Goal: Transaction & Acquisition: Subscribe to service/newsletter

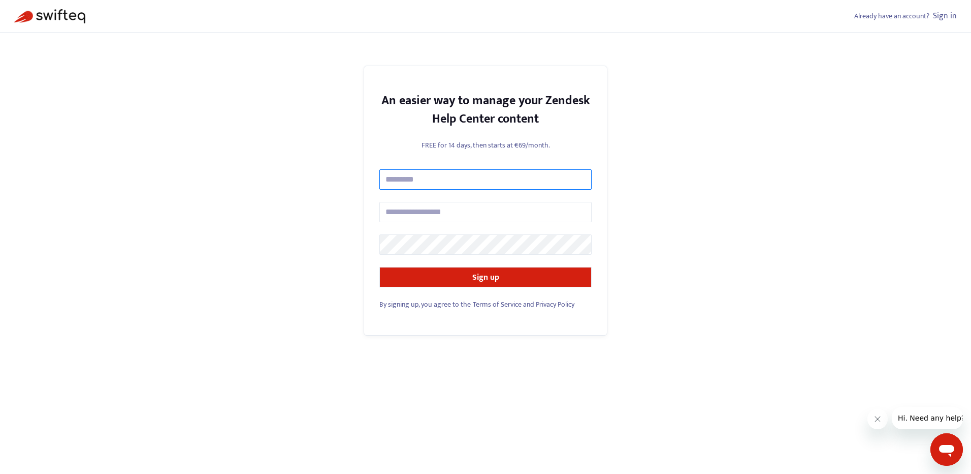
click at [544, 184] on input "text" at bounding box center [486, 179] width 212 height 20
type input "**********"
click at [473, 205] on input "***" at bounding box center [486, 212] width 212 height 20
type input "**********"
click at [380, 267] on button "Sign up" at bounding box center [486, 277] width 212 height 20
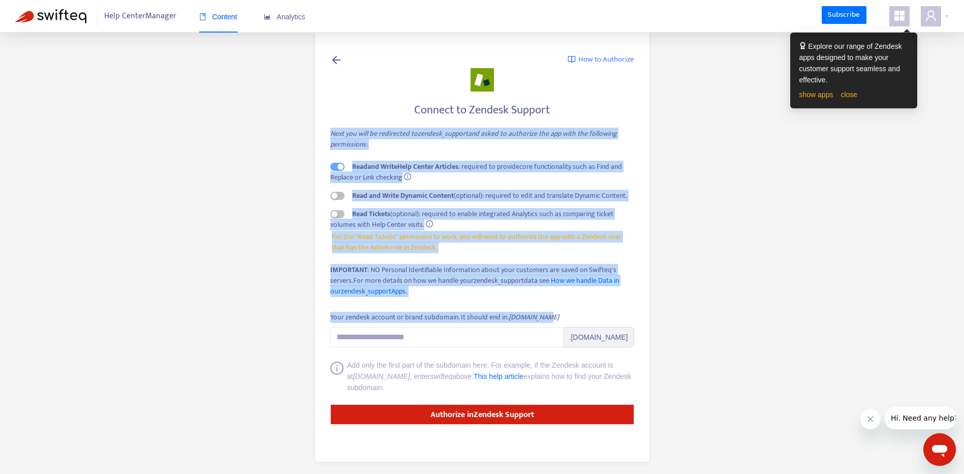
drag, startPoint x: 330, startPoint y: 133, endPoint x: 592, endPoint y: 318, distance: 320.4
click at [592, 318] on div "How to Authorize Connect to Zendesk Support Next you will be redirected to zend…" at bounding box center [482, 245] width 335 height 434
copy div "Next you will be redirected to zendesk_support and asked to authorize the app w…"
click at [697, 178] on main "How to Authorize Connect to Zendesk Support Next you will be redirected to zend…" at bounding box center [482, 238] width 964 height 477
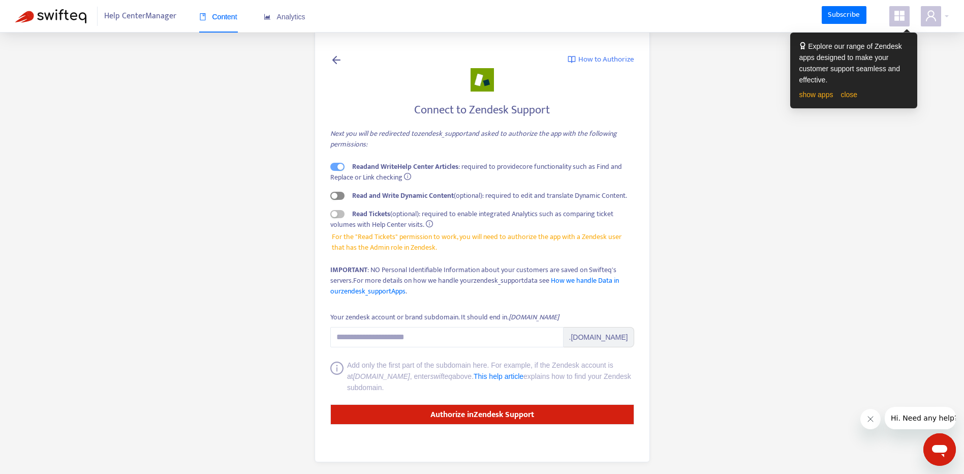
click at [338, 194] on span "button" at bounding box center [337, 196] width 14 height 8
click at [510, 337] on input "Your zendesk account or brand subdomain. It should end in .zendesk.com" at bounding box center [446, 337] width 233 height 20
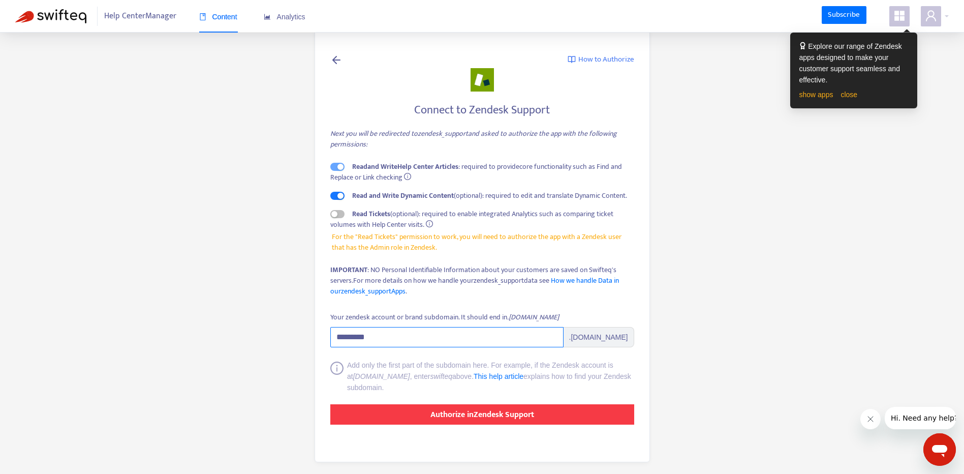
type input "*********"
click at [529, 419] on strong "Authorize in Zendesk Support" at bounding box center [482, 414] width 104 height 14
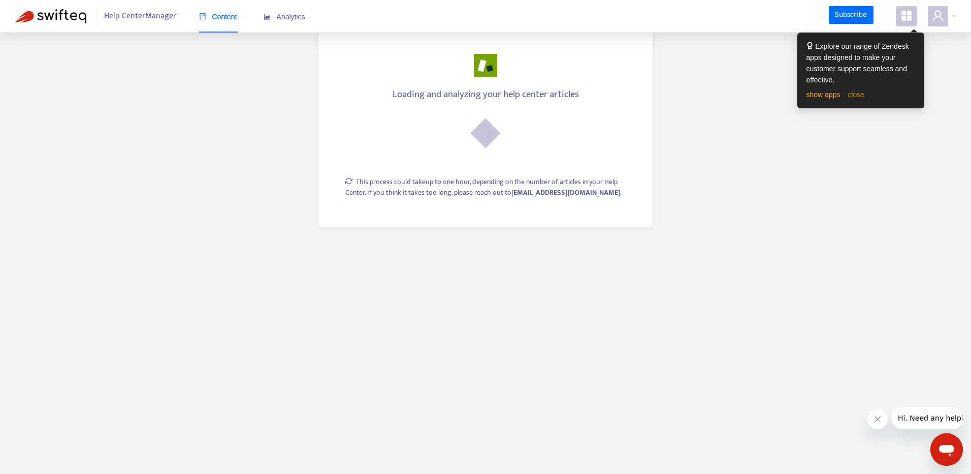
click at [857, 98] on link "close" at bounding box center [856, 94] width 17 height 8
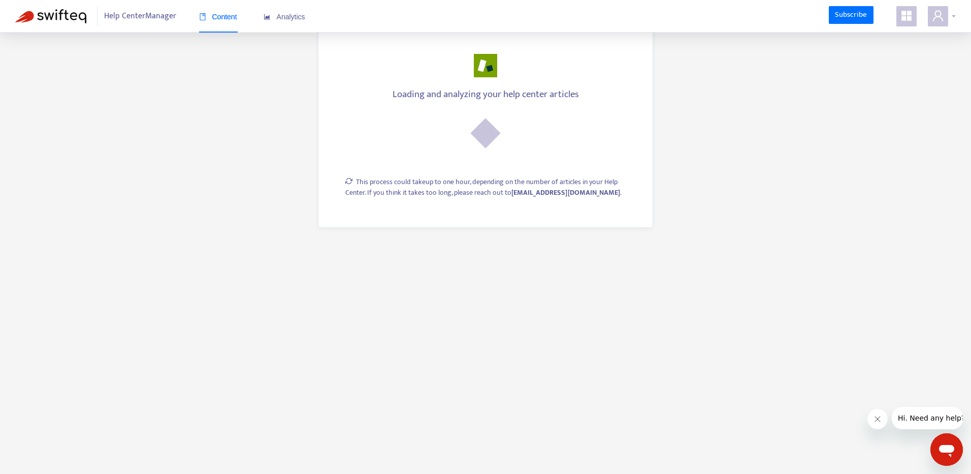
click at [954, 21] on div at bounding box center [942, 16] width 28 height 20
click at [938, 14] on icon "user" at bounding box center [938, 16] width 12 height 12
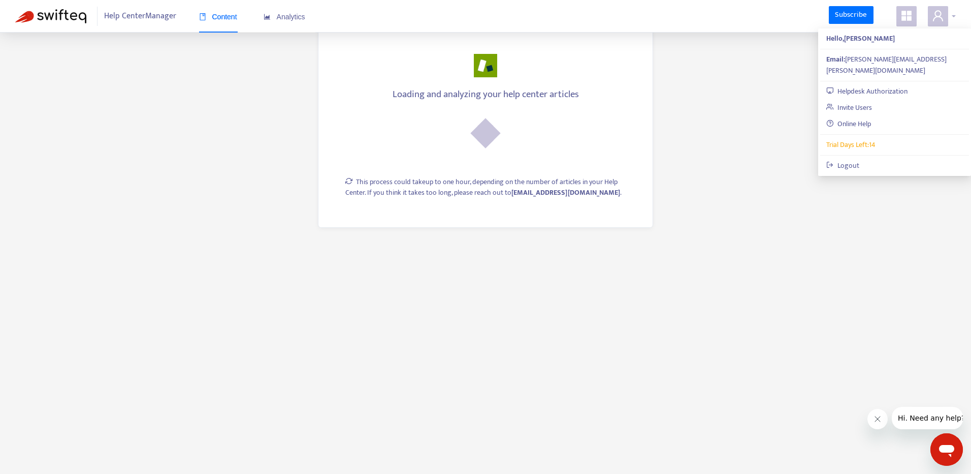
click at [938, 14] on icon "user" at bounding box center [938, 16] width 12 height 12
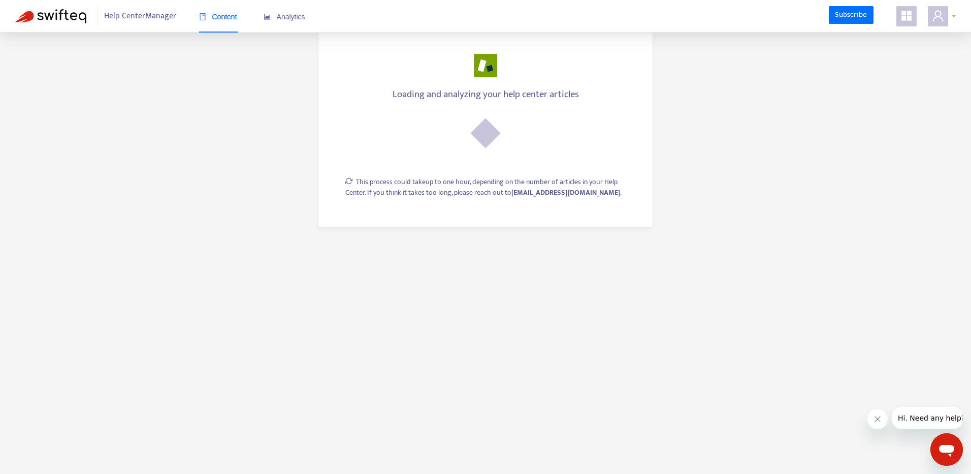
click at [953, 20] on div at bounding box center [942, 16] width 28 height 20
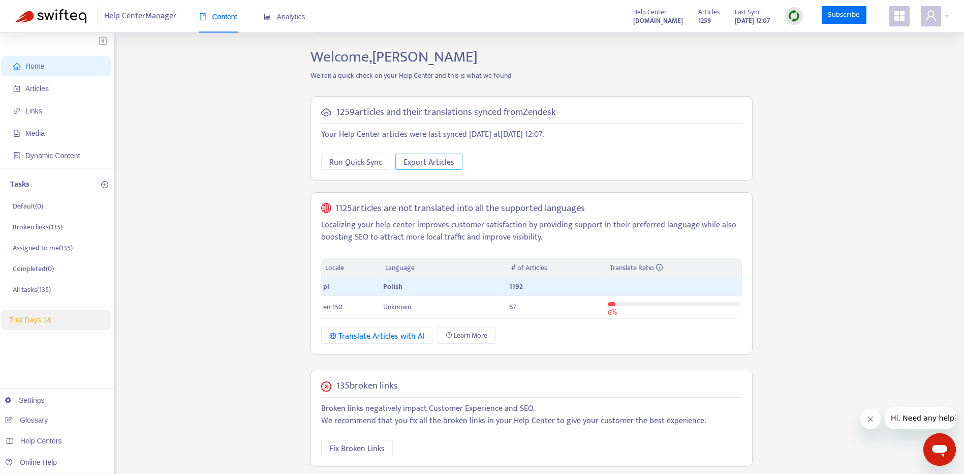
click at [438, 161] on span "Export Articles" at bounding box center [428, 162] width 51 height 13
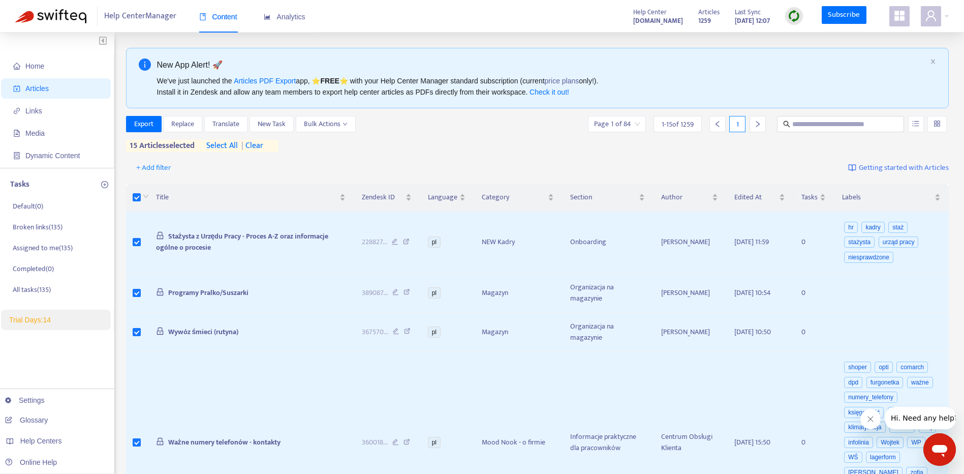
click at [227, 146] on span "select all" at bounding box center [222, 146] width 32 height 12
click at [342, 127] on span "Bulk Actions" at bounding box center [326, 123] width 44 height 11
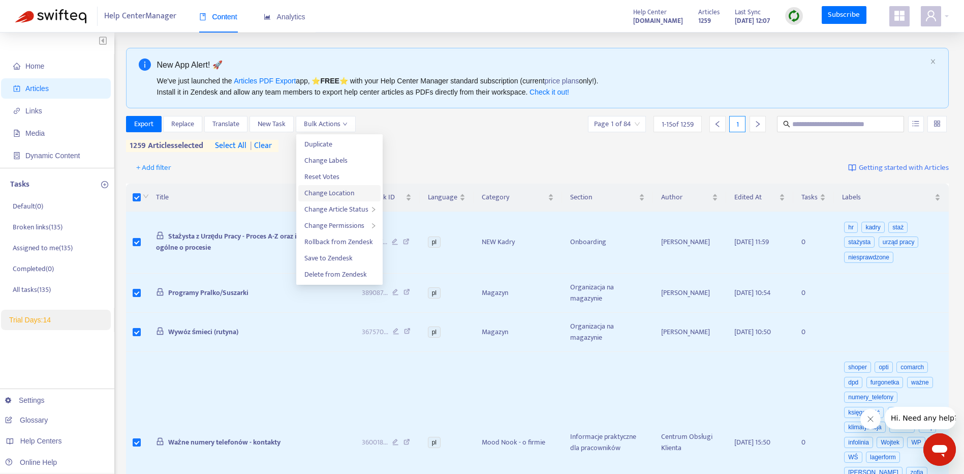
click at [359, 192] on span "Change Location" at bounding box center [339, 192] width 70 height 11
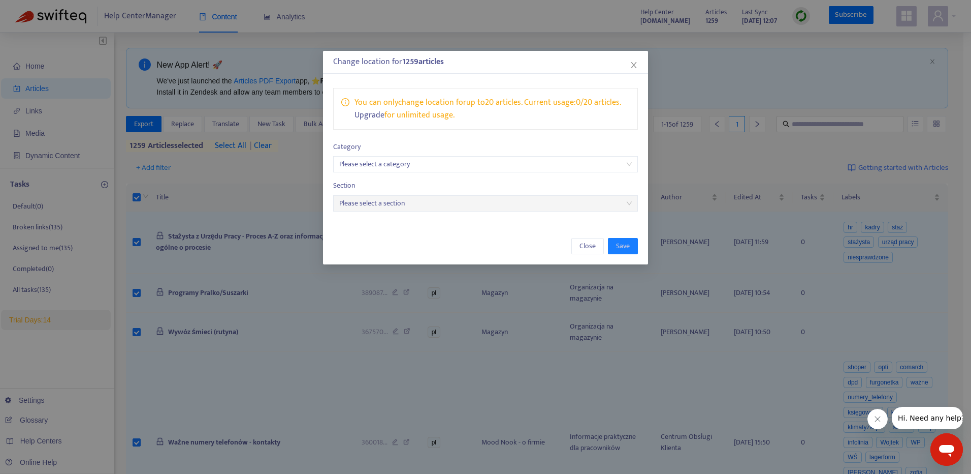
click at [515, 168] on input "search" at bounding box center [485, 163] width 293 height 15
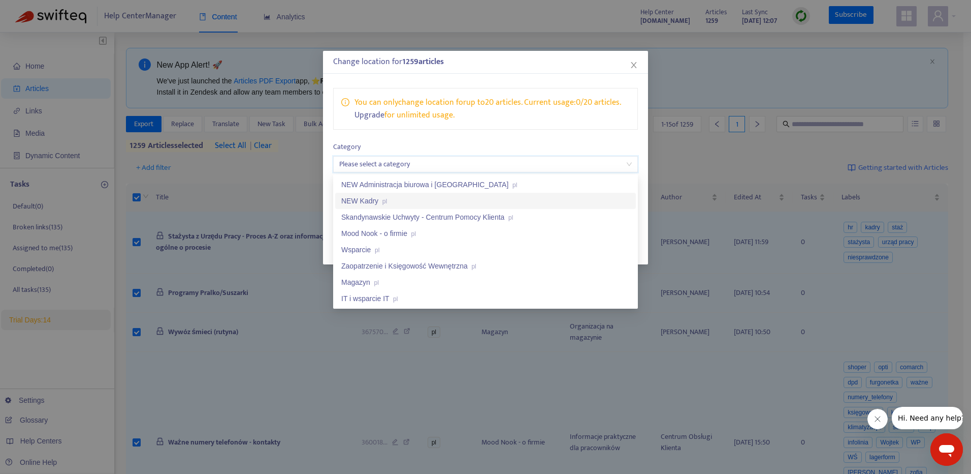
click at [510, 197] on div "NEW Kadry pl" at bounding box center [485, 200] width 289 height 11
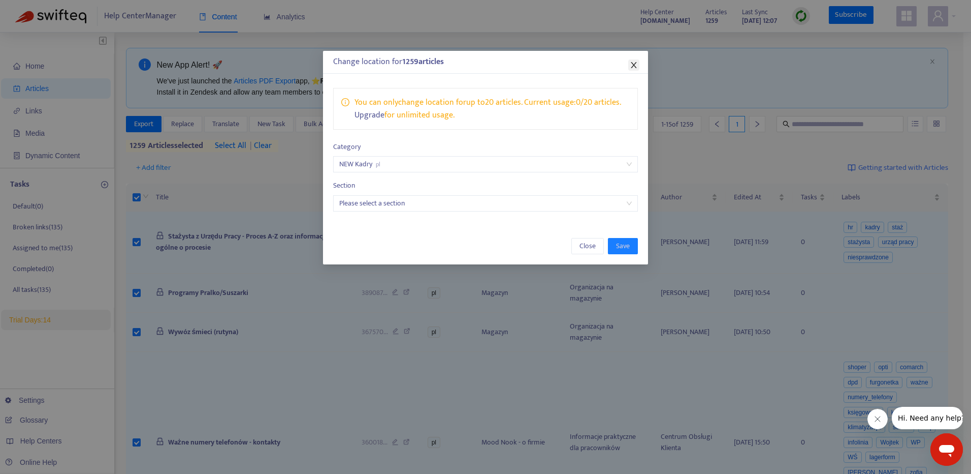
click at [636, 62] on icon "close" at bounding box center [634, 65] width 8 height 8
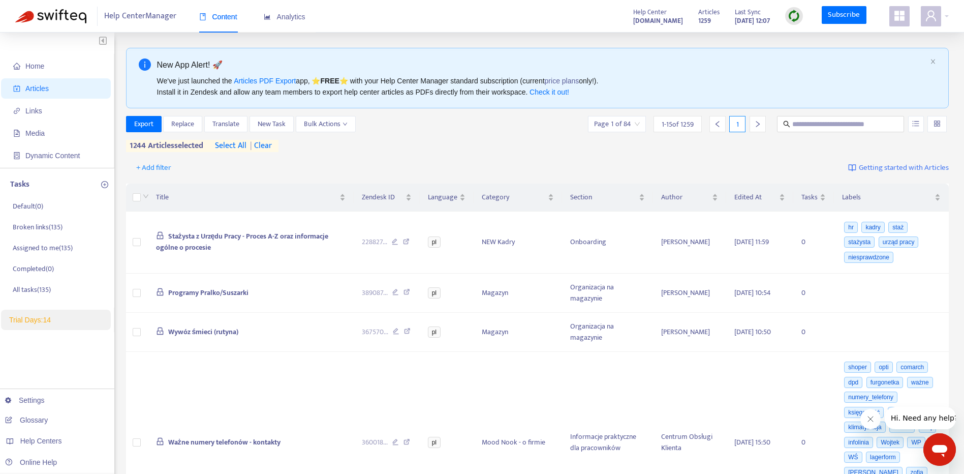
click at [236, 146] on span "select all" at bounding box center [231, 146] width 32 height 12
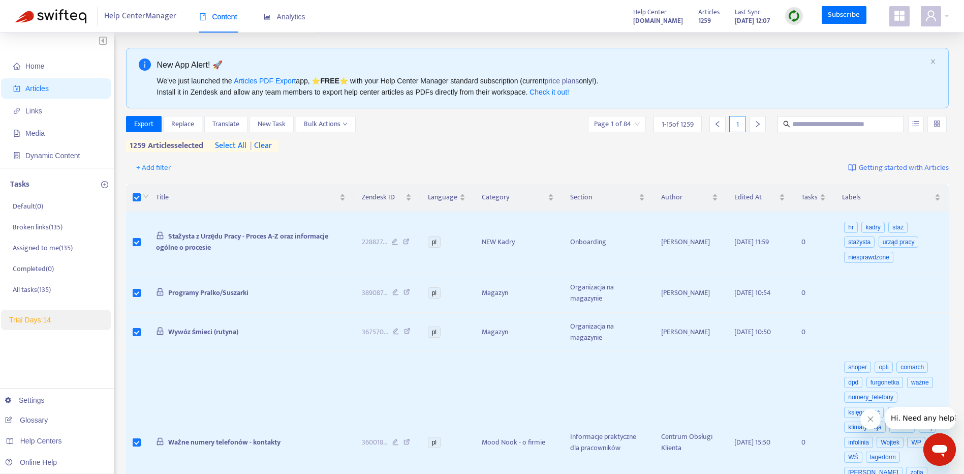
click at [236, 146] on span "select all" at bounding box center [231, 146] width 32 height 12
click at [271, 142] on span "| clear" at bounding box center [258, 146] width 25 height 12
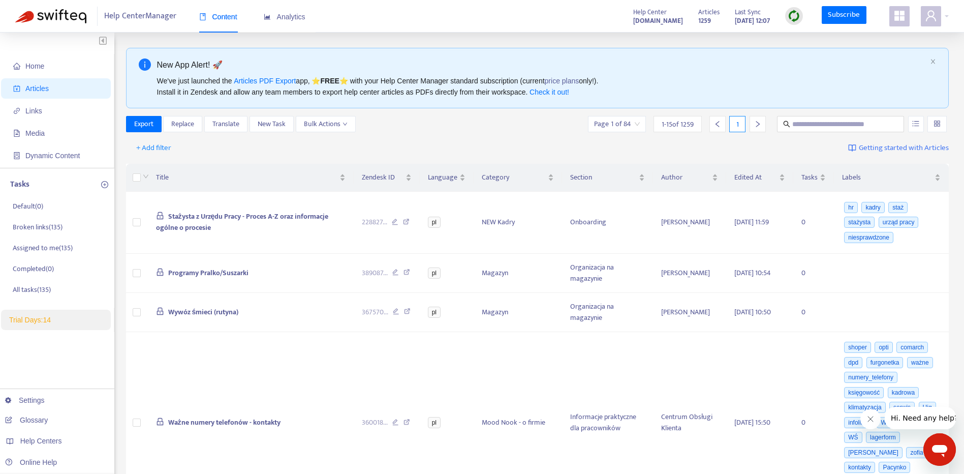
click at [512, 125] on div "Export Replace Translate New Task Bulk Actions Page 1 of 84 1 - 15 of 1259 1" at bounding box center [537, 124] width 823 height 16
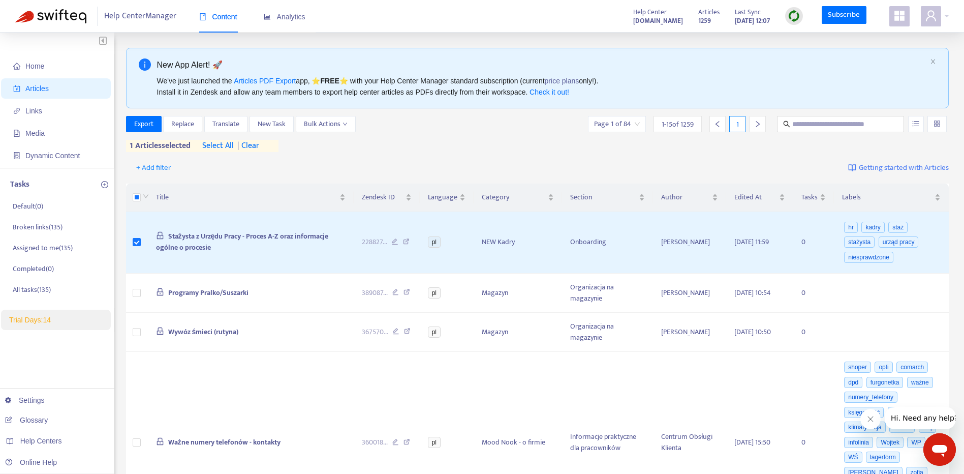
click at [219, 147] on span "select all" at bounding box center [218, 146] width 32 height 12
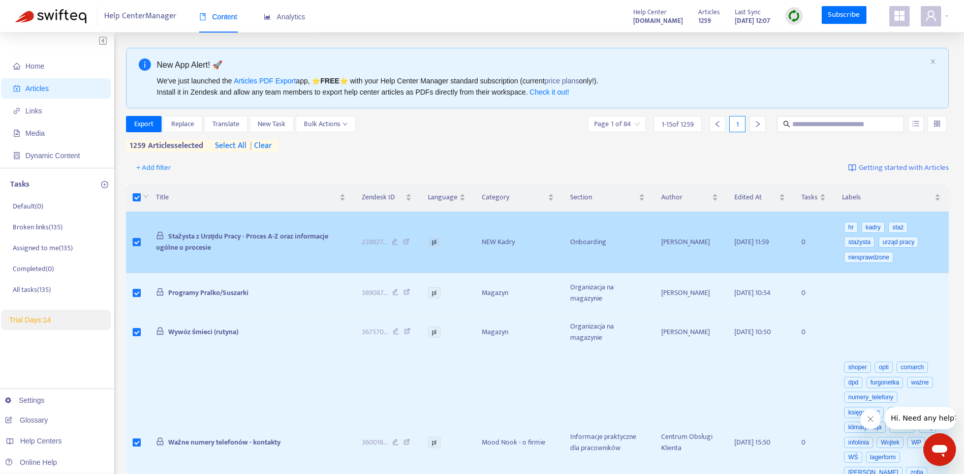
click at [212, 237] on span "Stażysta z Urzędu Pracy - Proces A-Z oraz informacje ogólne o procesie" at bounding box center [242, 241] width 172 height 23
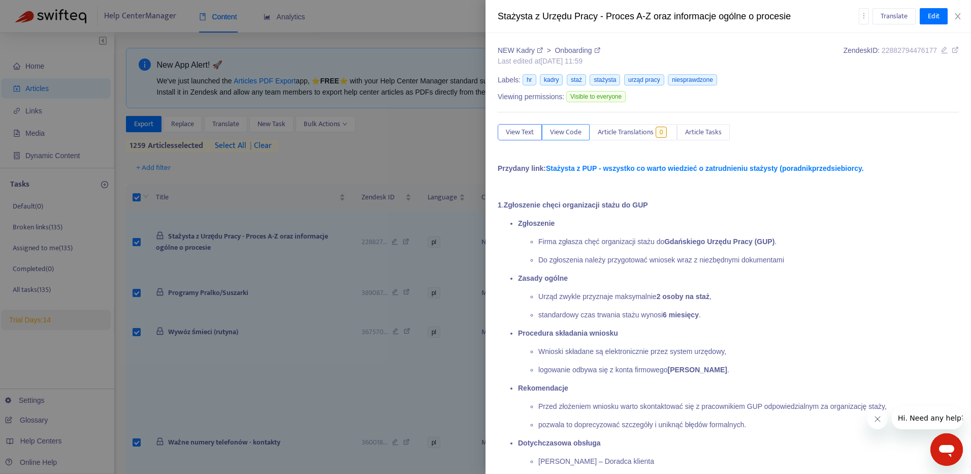
click at [558, 124] on button "View Code" at bounding box center [566, 132] width 48 height 16
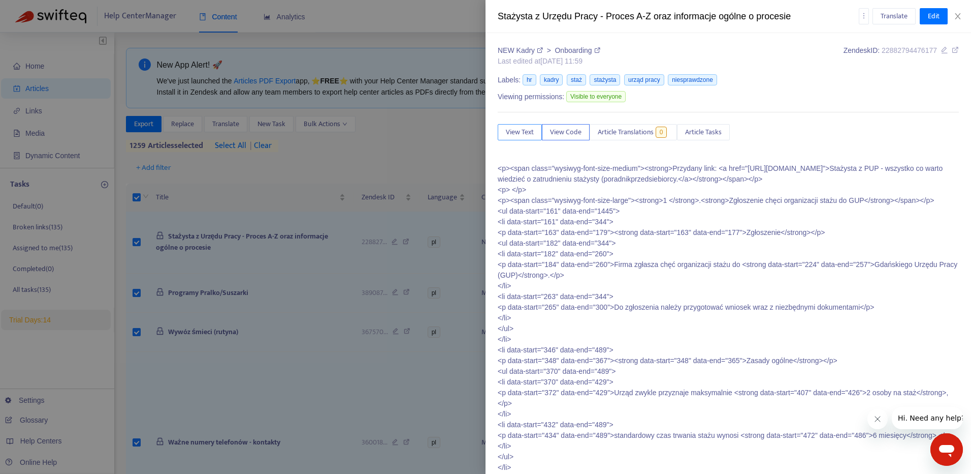
click at [529, 124] on button "View Text" at bounding box center [520, 132] width 44 height 16
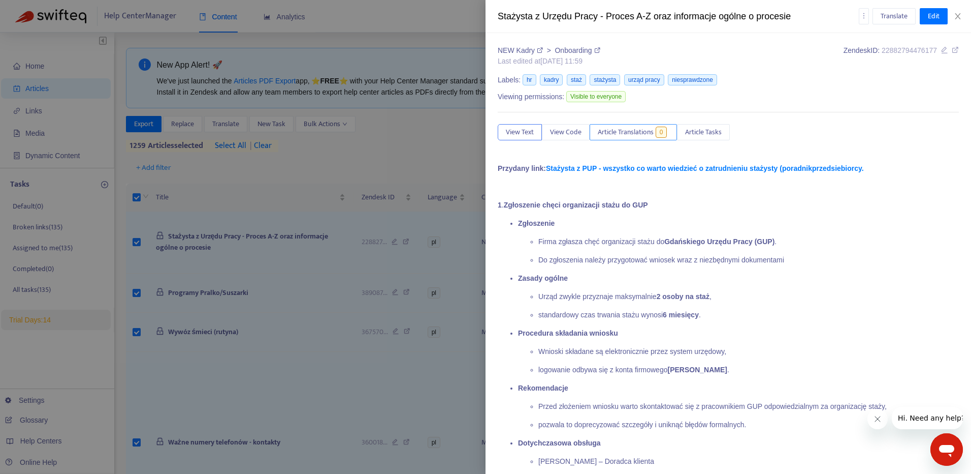
click at [625, 126] on button "Article Translations 0" at bounding box center [633, 132] width 87 height 16
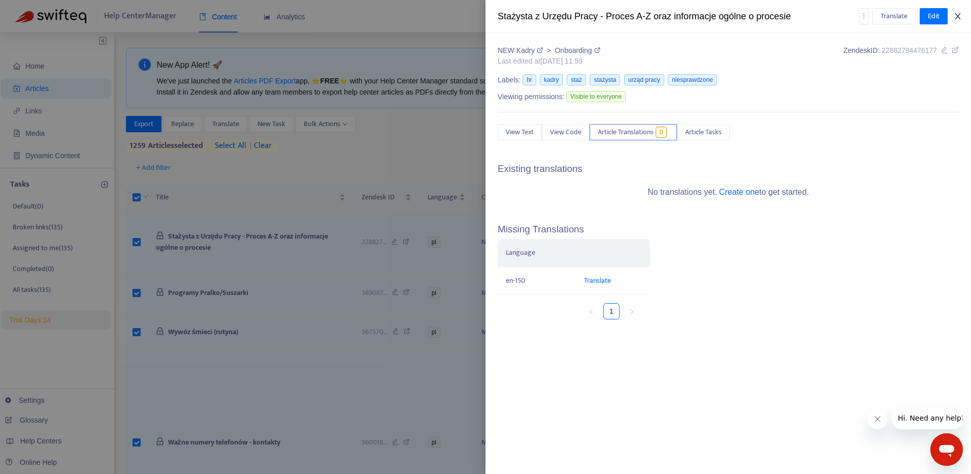
click at [956, 17] on icon "close" at bounding box center [958, 16] width 8 height 8
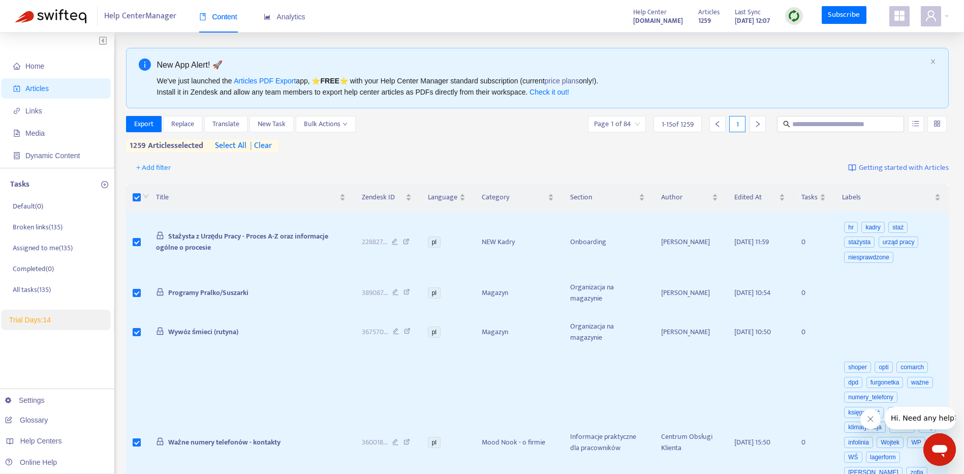
click at [141, 198] on div at bounding box center [145, 197] width 8 height 11
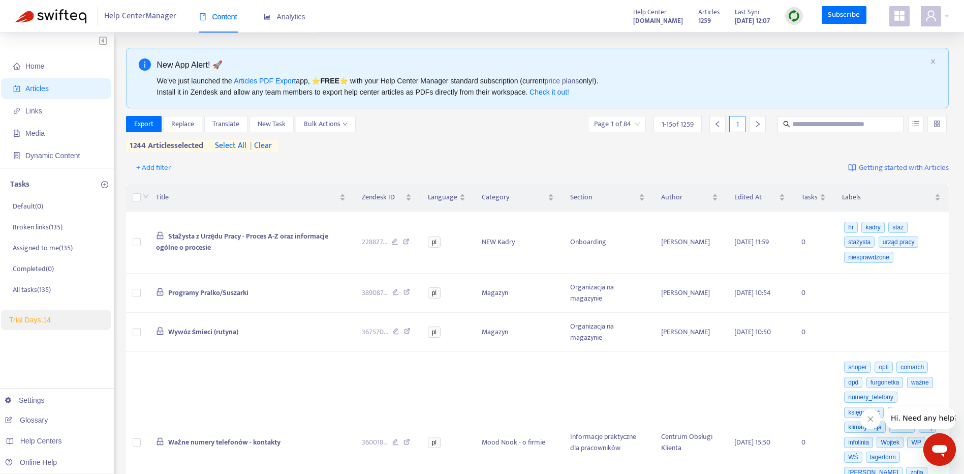
click at [229, 144] on span "select all" at bounding box center [231, 146] width 32 height 12
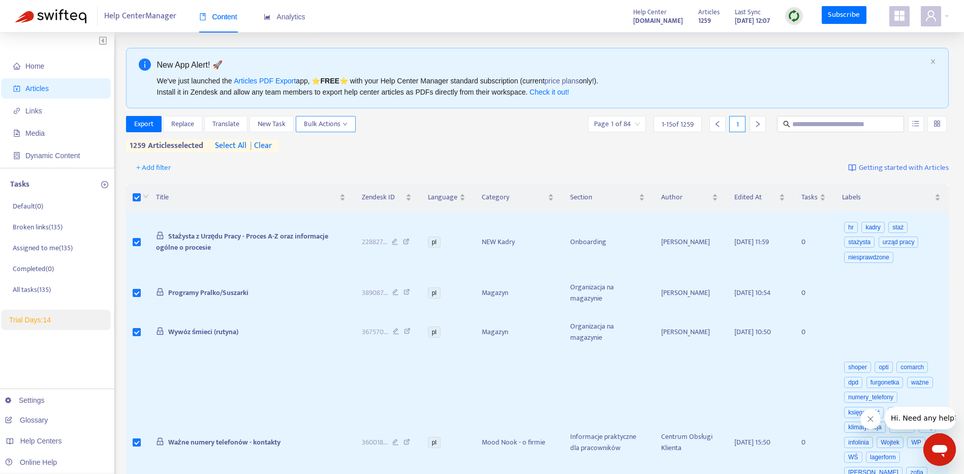
click at [334, 125] on span "Bulk Actions" at bounding box center [326, 123] width 44 height 11
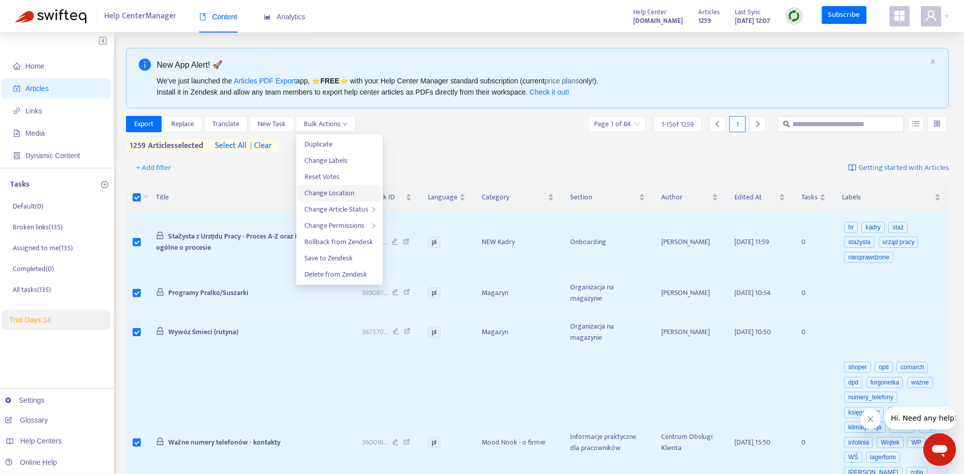
click at [361, 192] on span "Change Location" at bounding box center [339, 192] width 70 height 11
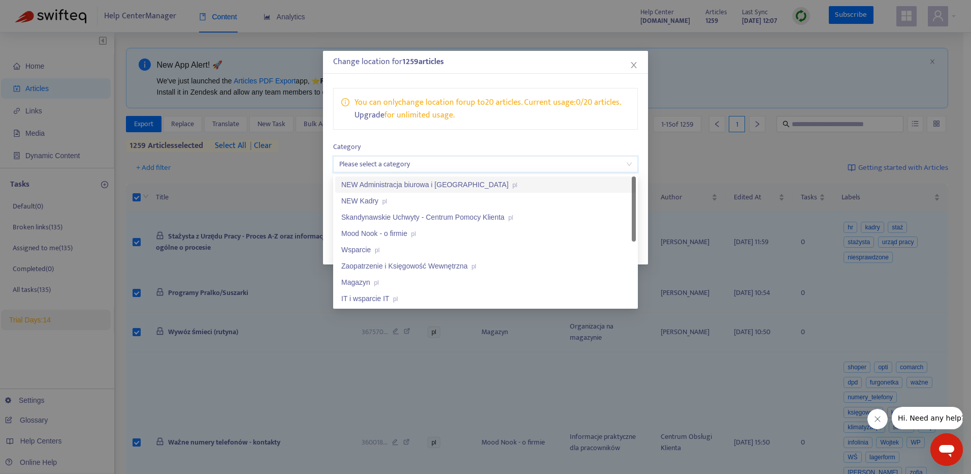
click at [405, 167] on input "search" at bounding box center [485, 163] width 293 height 15
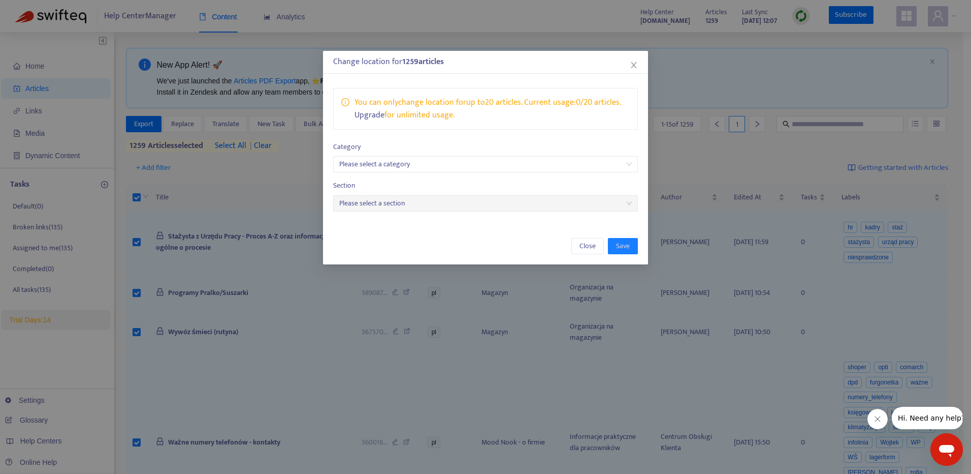
click at [412, 170] on input "search" at bounding box center [485, 163] width 293 height 15
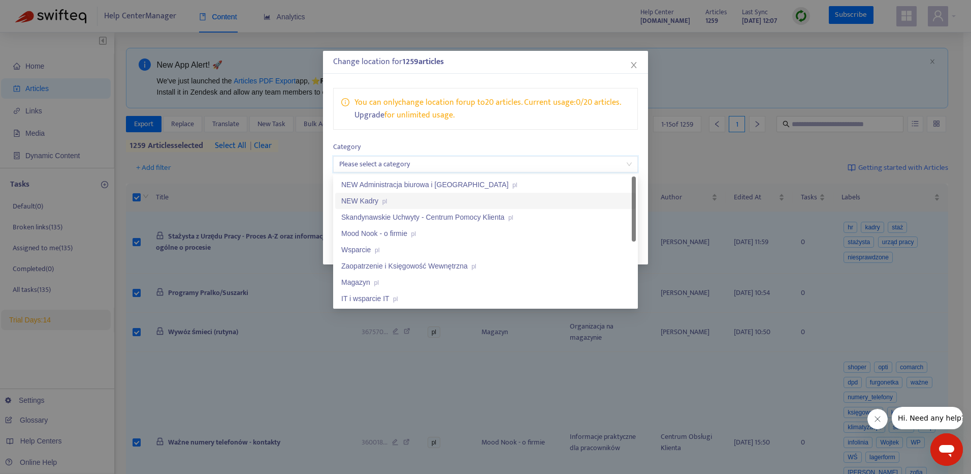
click at [410, 195] on div "NEW Kadry pl" at bounding box center [485, 201] width 301 height 16
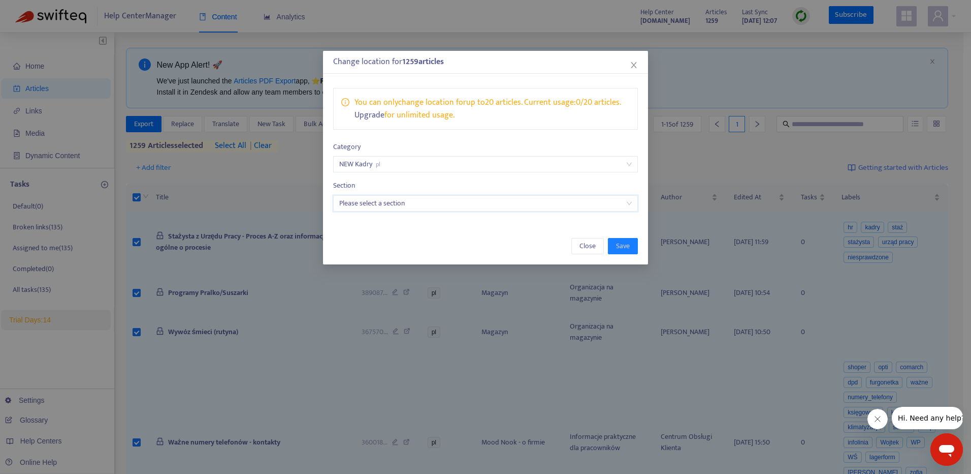
click at [430, 206] on input "search" at bounding box center [485, 203] width 293 height 15
click at [359, 119] on link "Upgrade" at bounding box center [370, 115] width 30 height 14
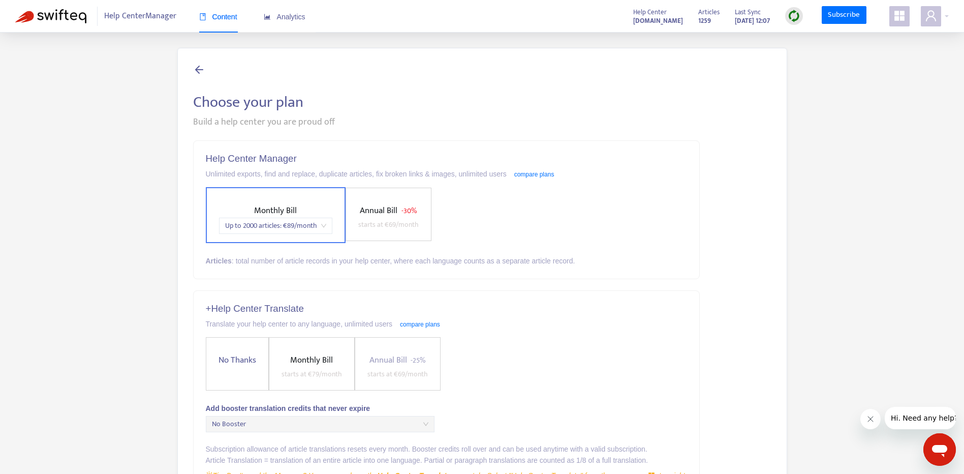
click at [316, 226] on span "Up to 2000 articles : € 89 /month" at bounding box center [275, 225] width 101 height 15
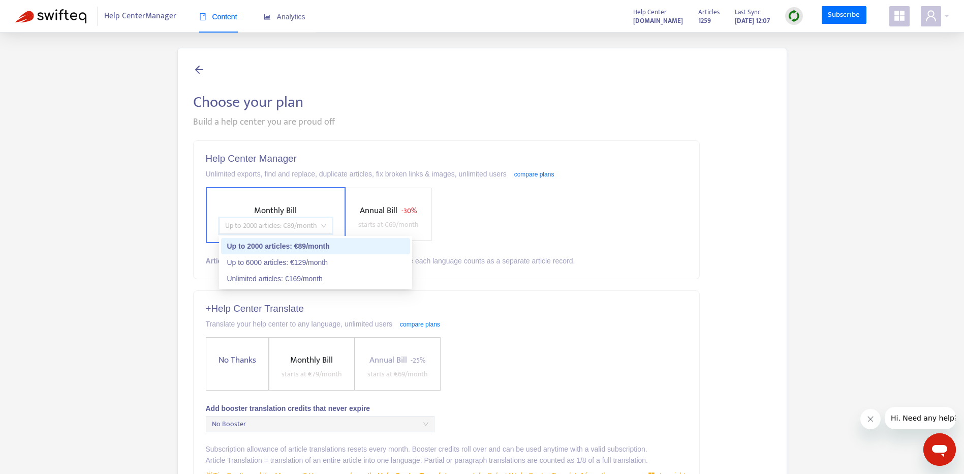
click at [316, 226] on span "Up to 2000 articles : € 89 /month" at bounding box center [275, 225] width 101 height 15
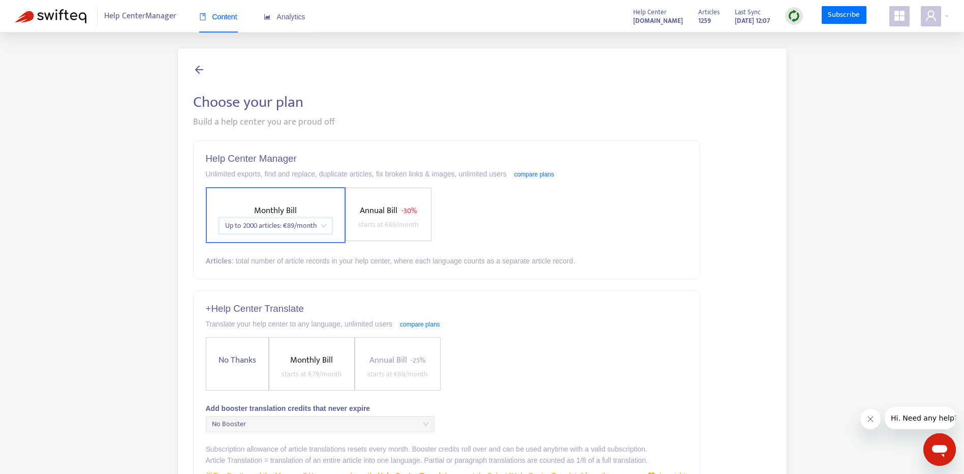
click at [316, 226] on span "Up to 2000 articles : € 89 /month" at bounding box center [275, 225] width 101 height 15
click at [318, 365] on span "Monthly Bill" at bounding box center [311, 360] width 43 height 14
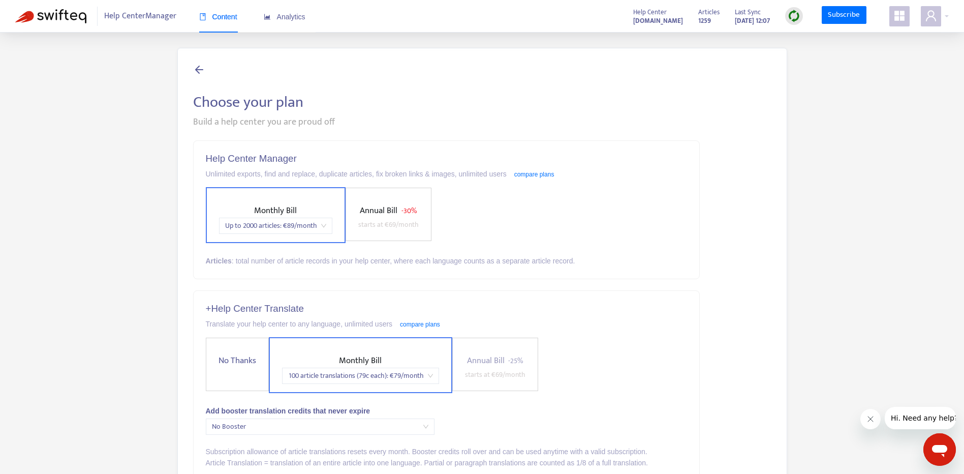
click at [419, 372] on span "100 article translations (79c each) : € 79 /month" at bounding box center [360, 375] width 145 height 15
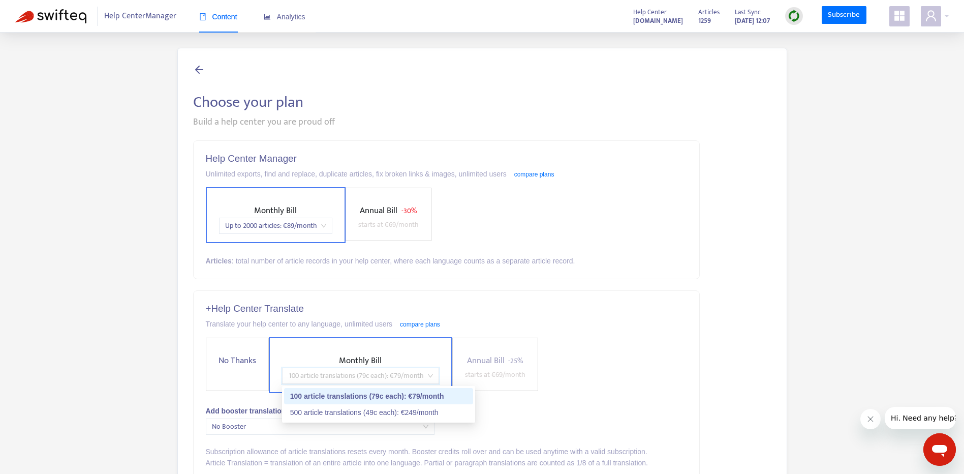
click at [419, 372] on span "100 article translations (79c each) : € 79 /month" at bounding box center [360, 375] width 145 height 15
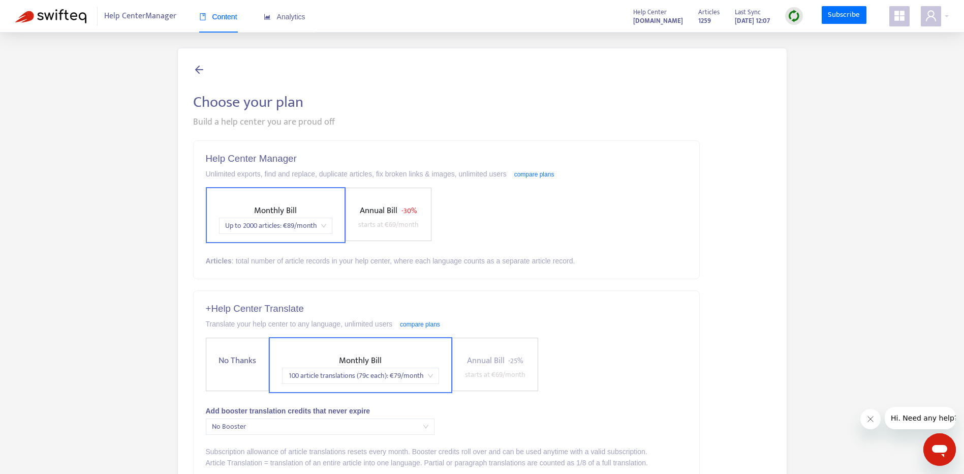
click at [487, 361] on span "Annual Bill" at bounding box center [486, 360] width 38 height 14
click at [381, 425] on span "No Booster" at bounding box center [320, 426] width 216 height 15
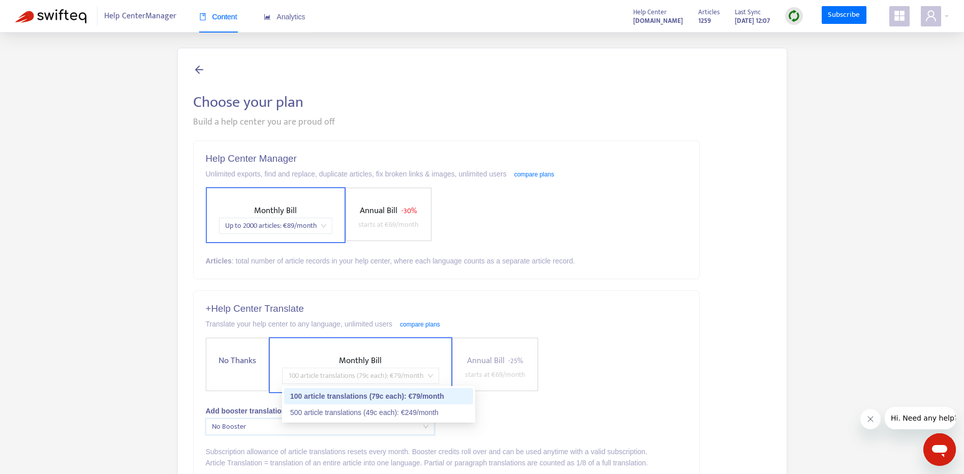
click at [374, 379] on span "100 article translations (79c each) : € 79 /month" at bounding box center [360, 375] width 145 height 15
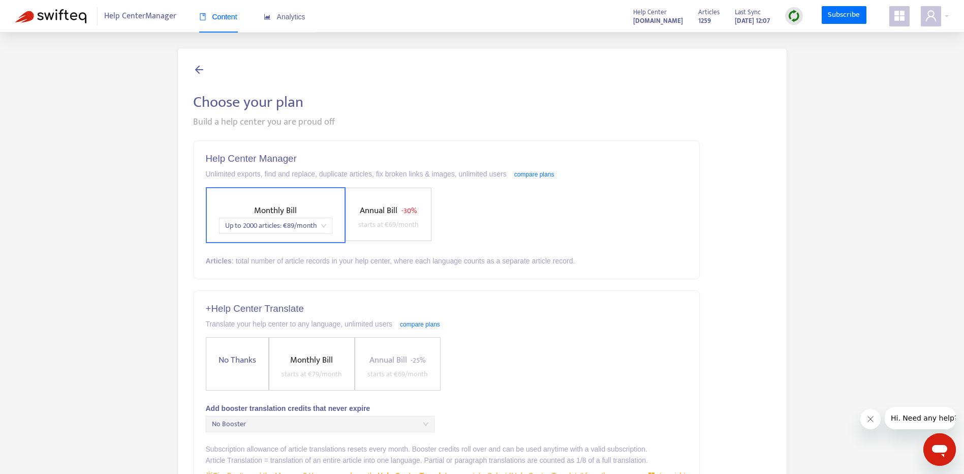
click at [322, 224] on span "Up to 2000 articles : € 89 /month" at bounding box center [275, 225] width 101 height 15
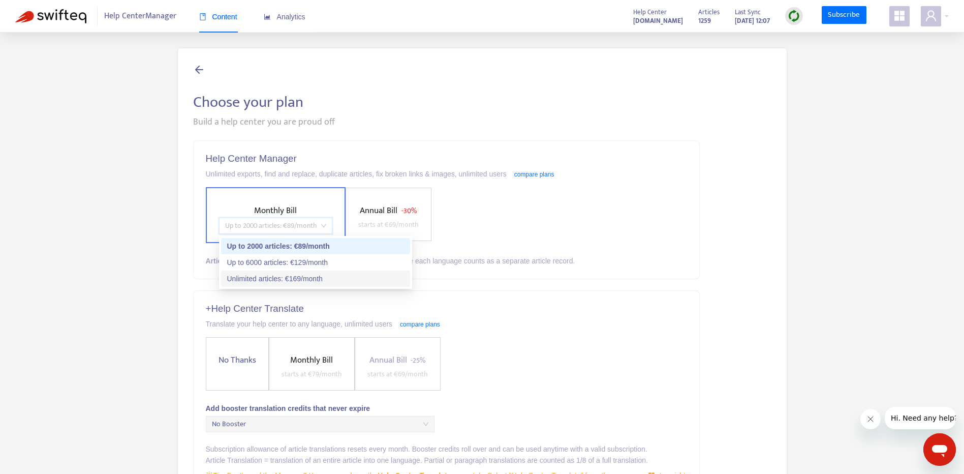
click at [323, 273] on div "Unlimited articles : € 169 /month" at bounding box center [315, 278] width 177 height 11
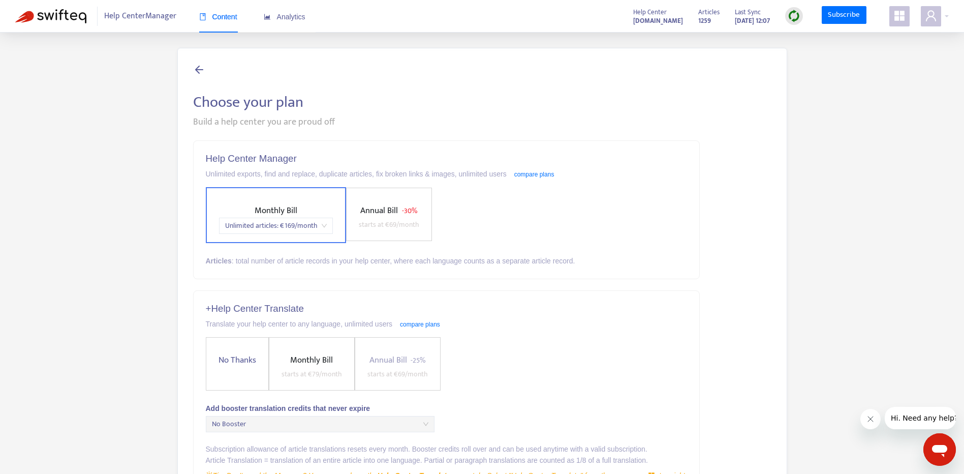
click at [328, 347] on label "Monthly Bill starts at € 79 /month" at bounding box center [312, 363] width 86 height 53
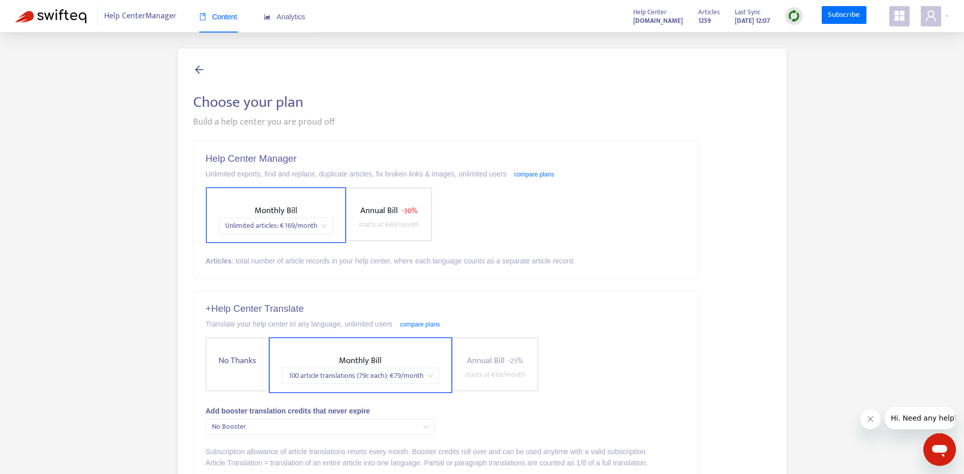
click at [433, 377] on span "100 article translations (79c each) : € 79 /month" at bounding box center [360, 375] width 145 height 15
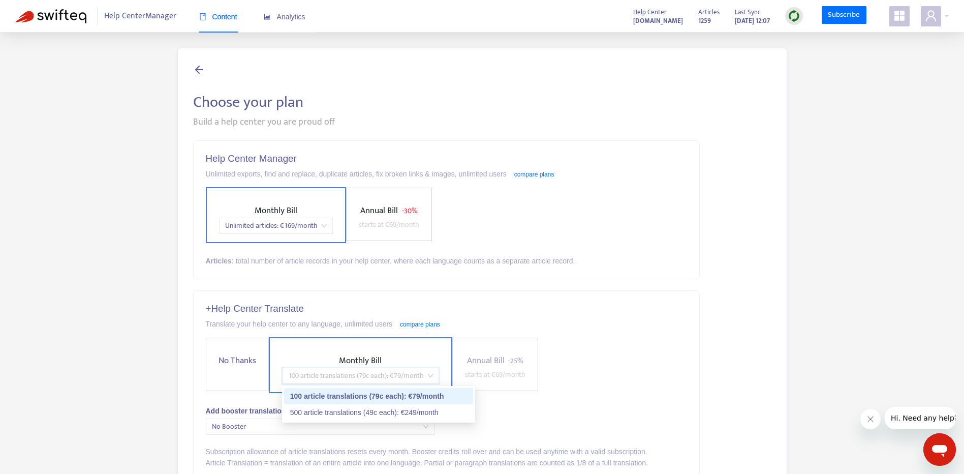
click at [301, 223] on span "Unlimited articles : € 169 /month" at bounding box center [276, 225] width 102 height 15
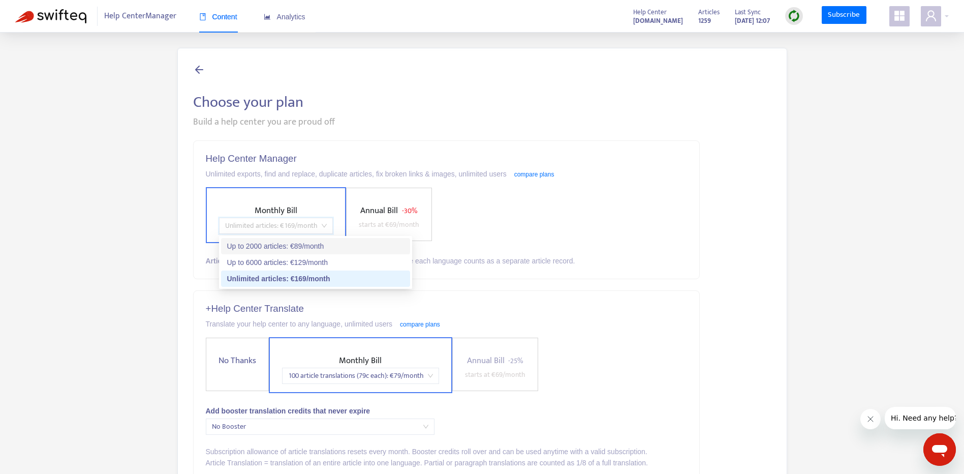
click at [318, 244] on div "Up to 2000 articles : € 89 /month" at bounding box center [315, 245] width 177 height 11
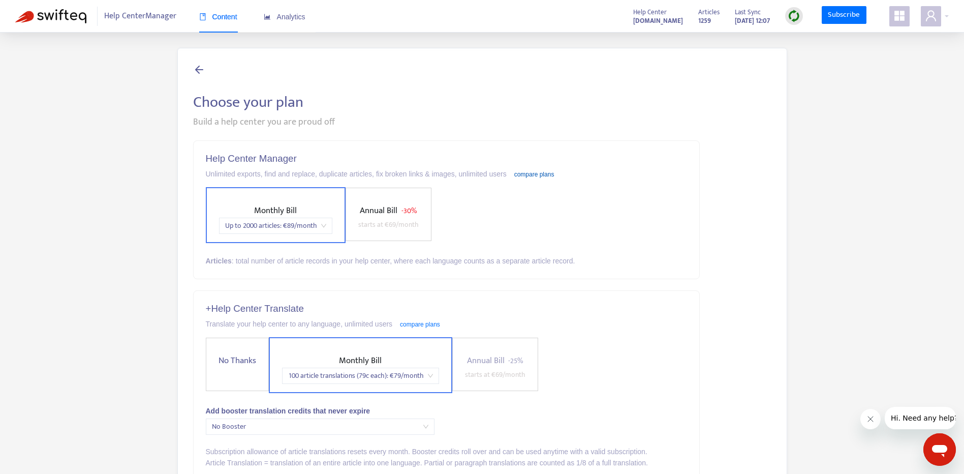
click at [533, 171] on link "compare plans" at bounding box center [534, 174] width 40 height 7
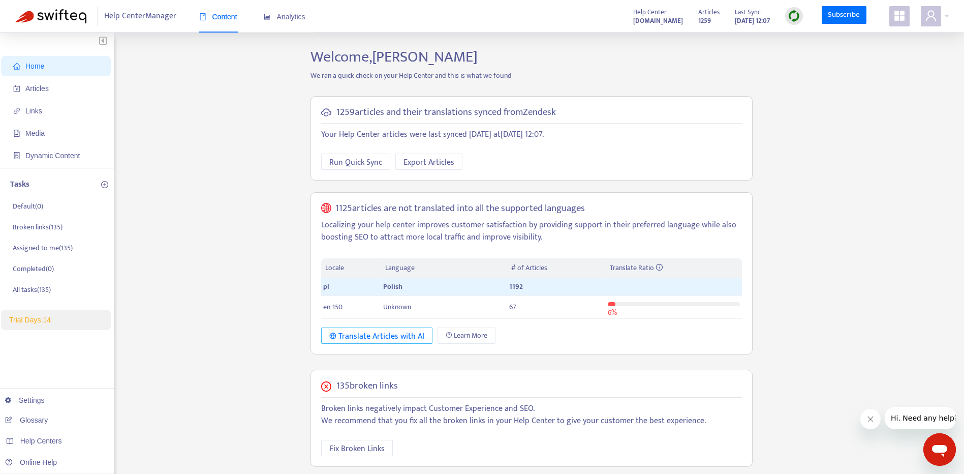
click at [409, 335] on div "Translate Articles with AI" at bounding box center [376, 336] width 95 height 13
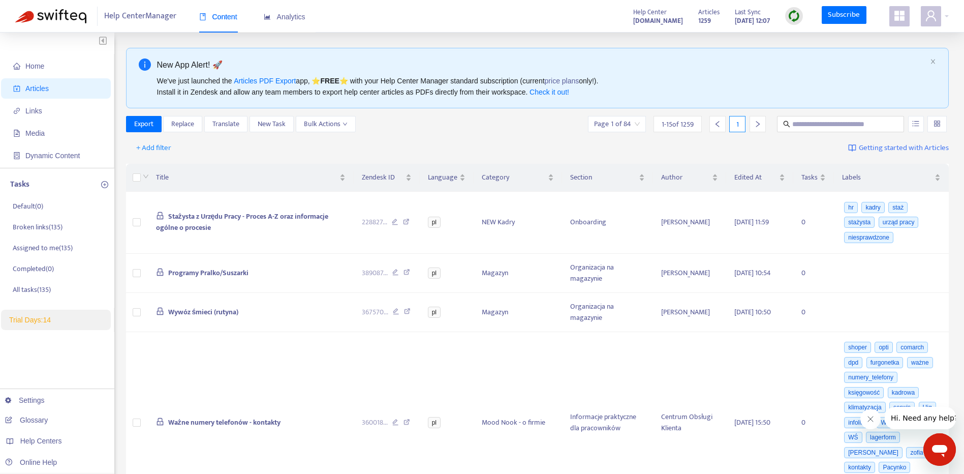
click at [132, 182] on th at bounding box center [137, 178] width 22 height 28
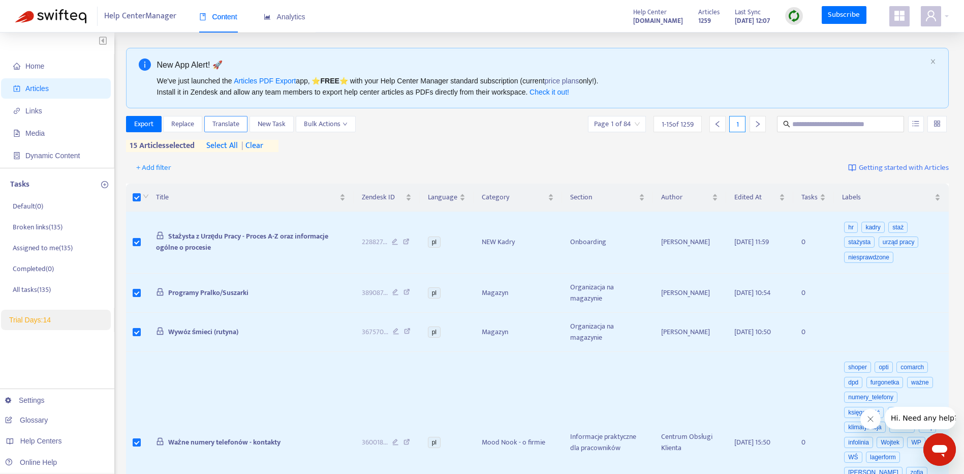
click at [237, 126] on span "Translate" at bounding box center [225, 123] width 27 height 11
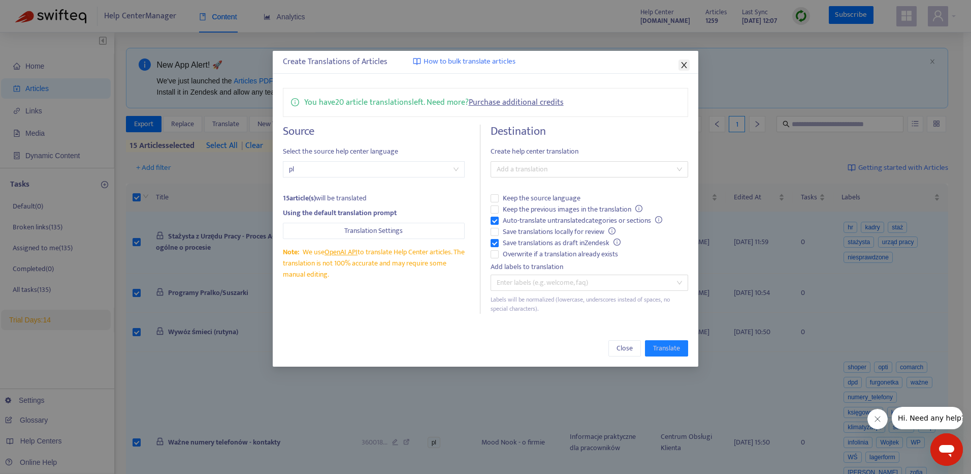
click at [683, 64] on icon "close" at bounding box center [684, 65] width 8 height 8
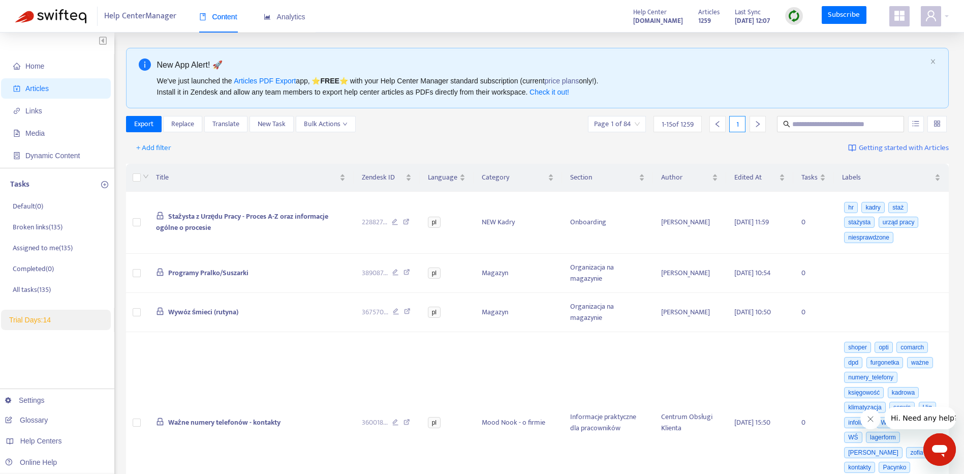
click at [484, 132] on div "Export Replace Translate New Task Bulk Actions Page 1 of 84 1 - 15 of 1259 1" at bounding box center [537, 124] width 823 height 16
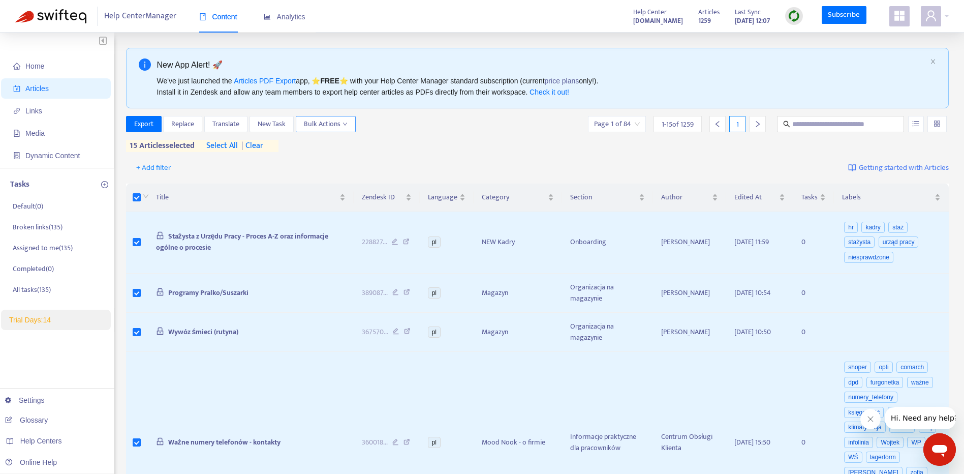
click at [328, 129] on span "Bulk Actions" at bounding box center [326, 123] width 44 height 11
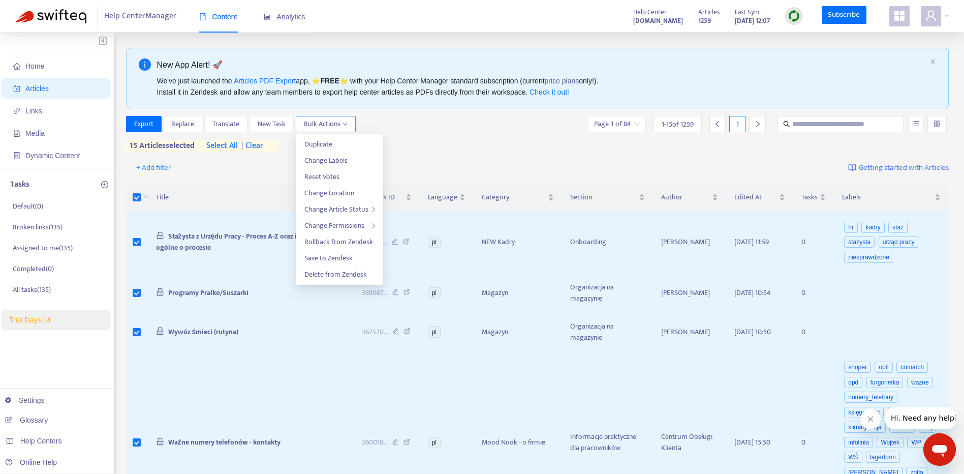
click at [328, 129] on span "Bulk Actions" at bounding box center [326, 123] width 44 height 11
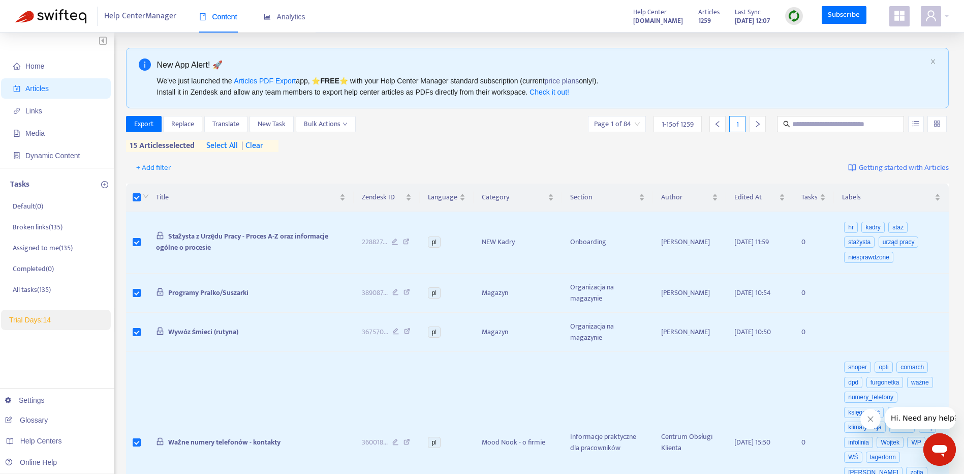
click at [410, 156] on div "+ Add filter Getting started with Articles" at bounding box center [537, 168] width 823 height 24
